Goal: Task Accomplishment & Management: Manage account settings

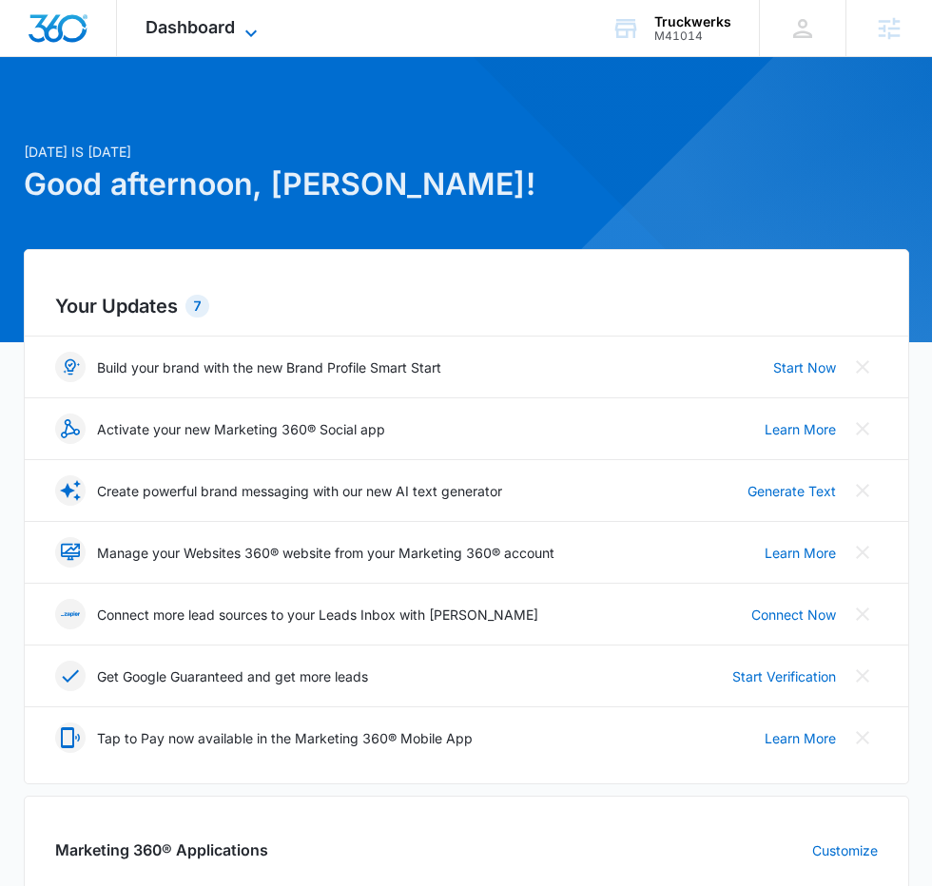
click at [240, 36] on icon at bounding box center [251, 33] width 23 height 23
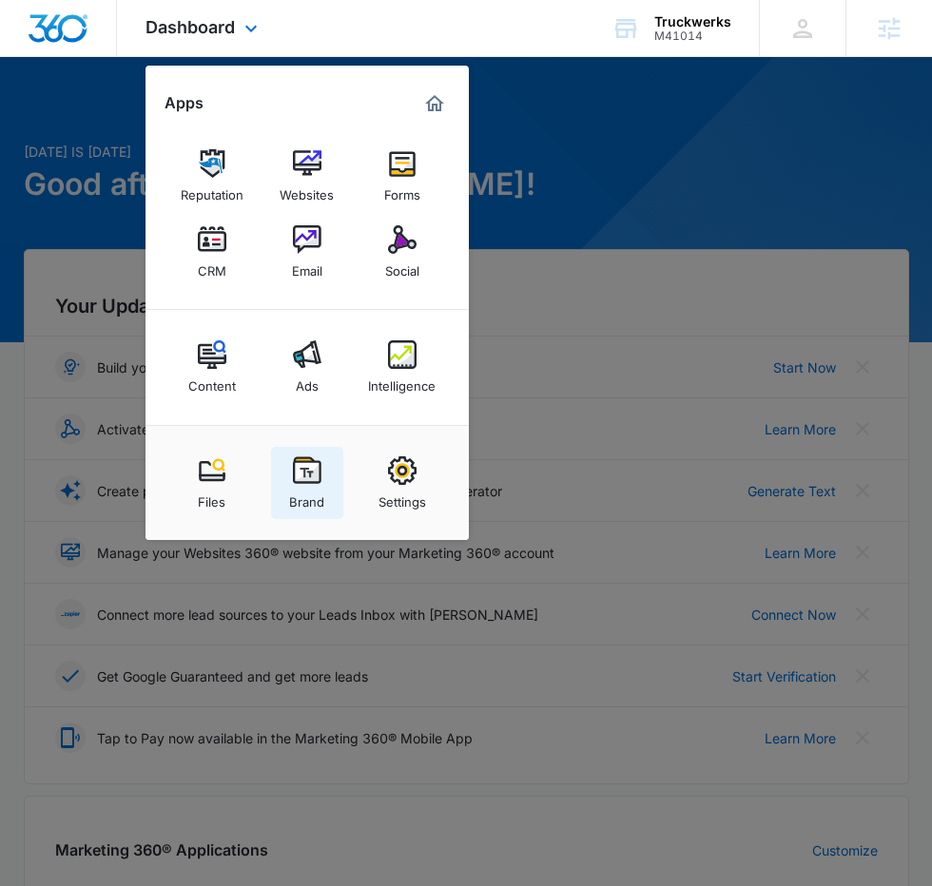
click at [284, 490] on link "Brand" at bounding box center [307, 483] width 72 height 72
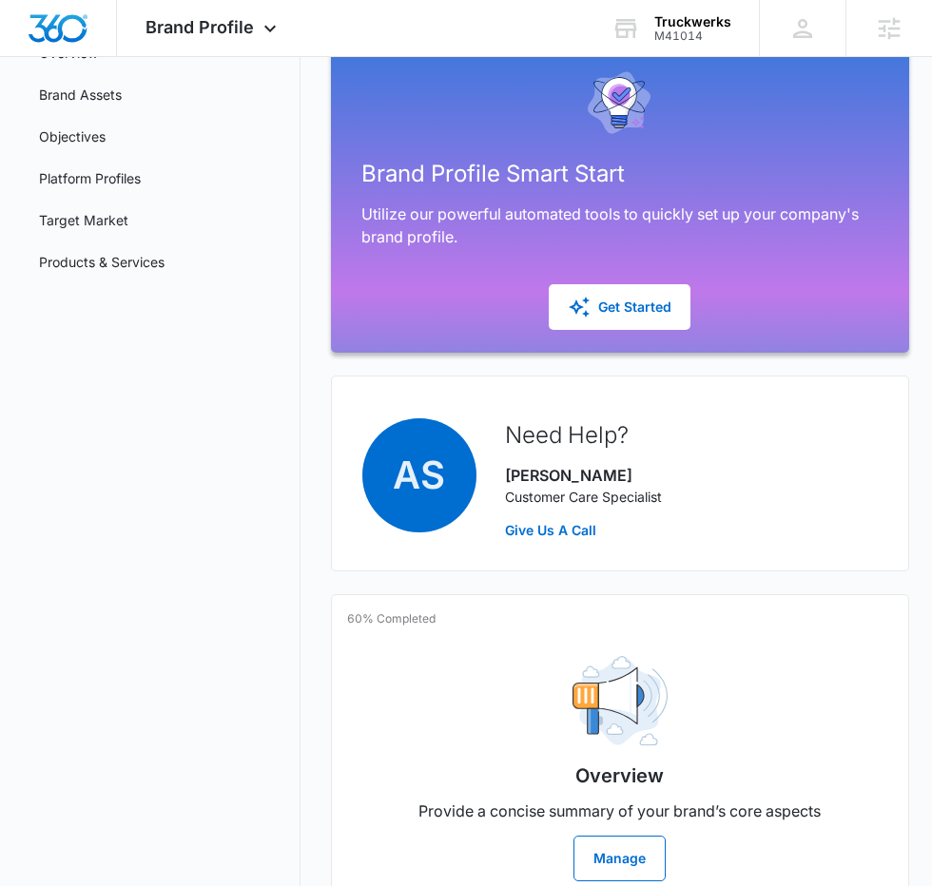
scroll to position [233, 0]
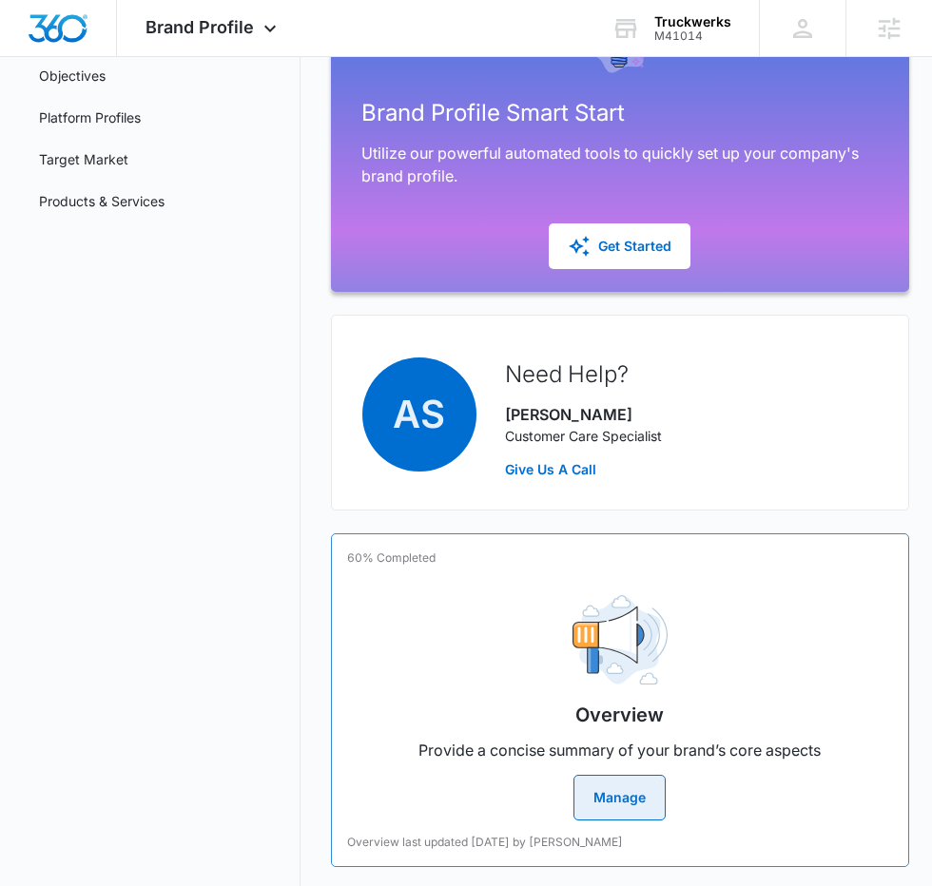
click at [423, 628] on div "Overview Provide a concise summary of your brand’s core aspects Manage" at bounding box center [620, 700] width 546 height 240
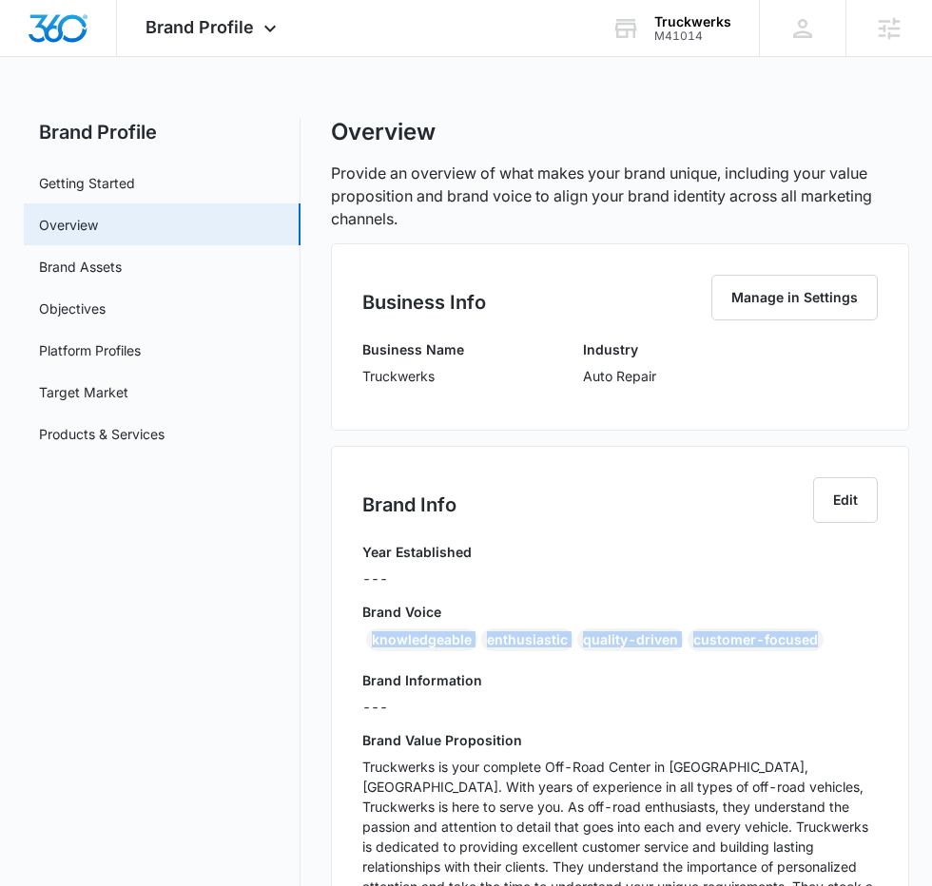
drag, startPoint x: 357, startPoint y: 636, endPoint x: 812, endPoint y: 655, distance: 454.8
click at [813, 655] on div "Brand Info Edit Year Established --- Brand Voice knowledgeable enthusiastic qua…" at bounding box center [620, 773] width 578 height 655
copy div "knowledgeable enthusiastic quality-driven customer-focused"
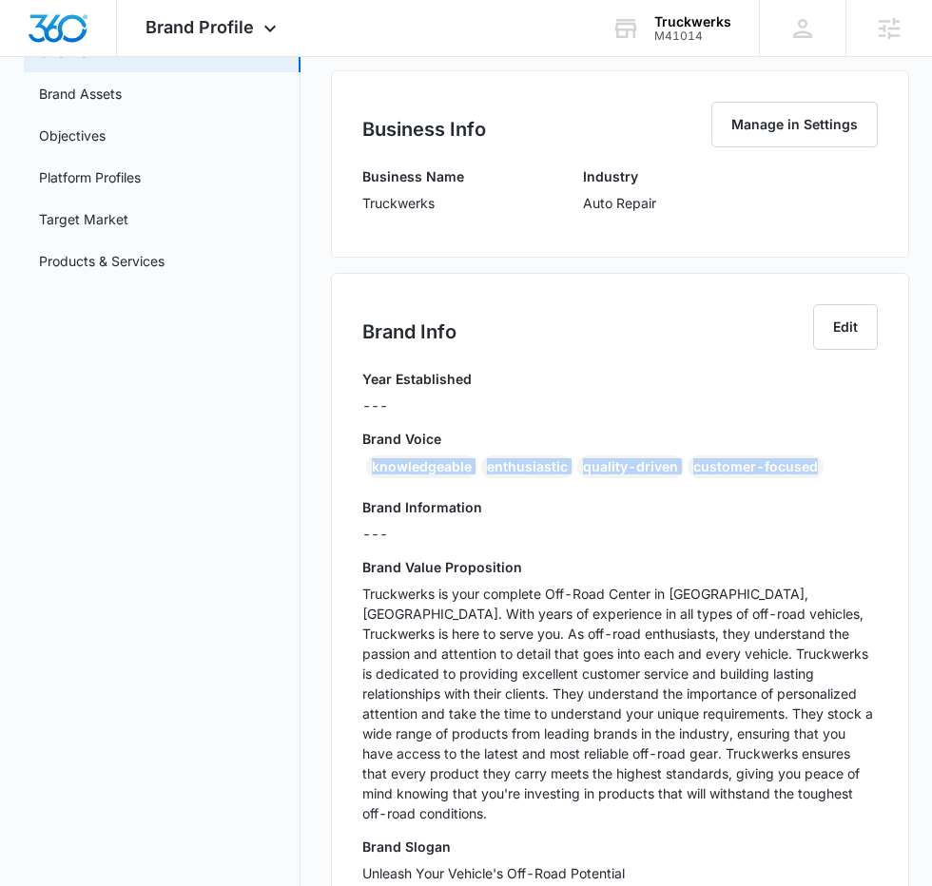
scroll to position [250, 0]
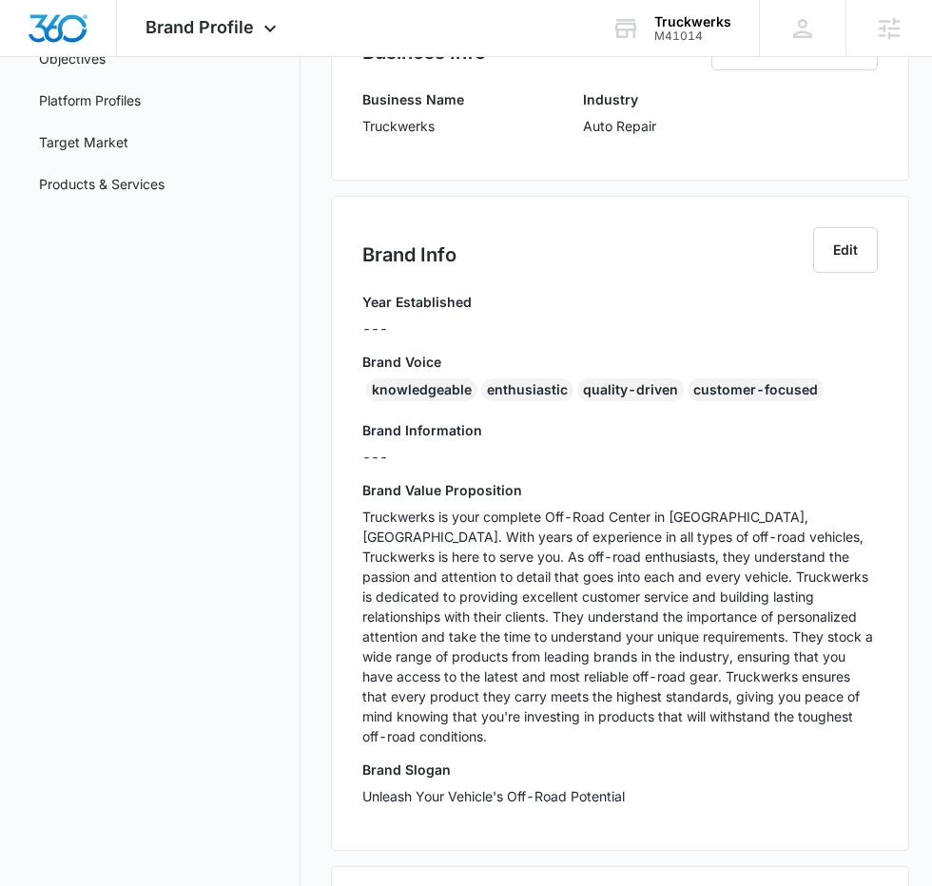
click at [458, 640] on p "Truckwerks is your complete Off-Road Center in [GEOGRAPHIC_DATA], [GEOGRAPHIC_D…" at bounding box center [619, 627] width 515 height 240
copy p "your"
click at [458, 640] on p "Truckwerks is your complete Off-Road Center in [GEOGRAPHIC_DATA], [GEOGRAPHIC_D…" at bounding box center [619, 627] width 515 height 240
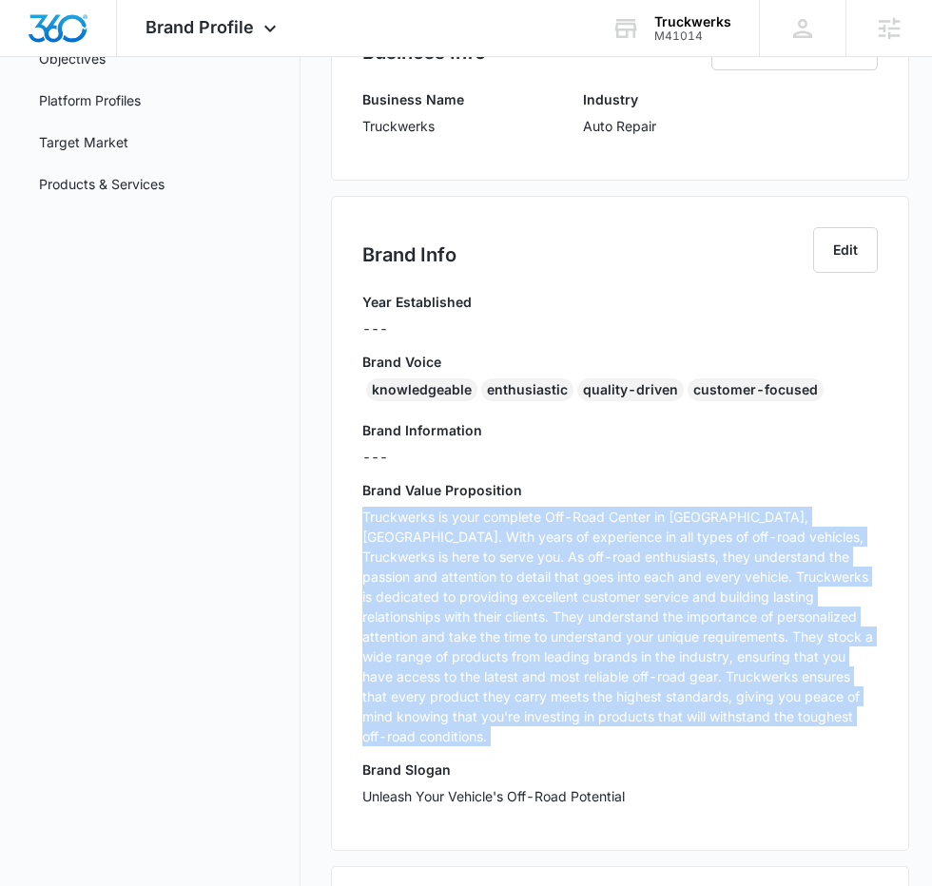
click at [458, 640] on p "Truckwerks is your complete Off-Road Center in [GEOGRAPHIC_DATA], [GEOGRAPHIC_D…" at bounding box center [619, 627] width 515 height 240
